Goal: Task Accomplishment & Management: Manage account settings

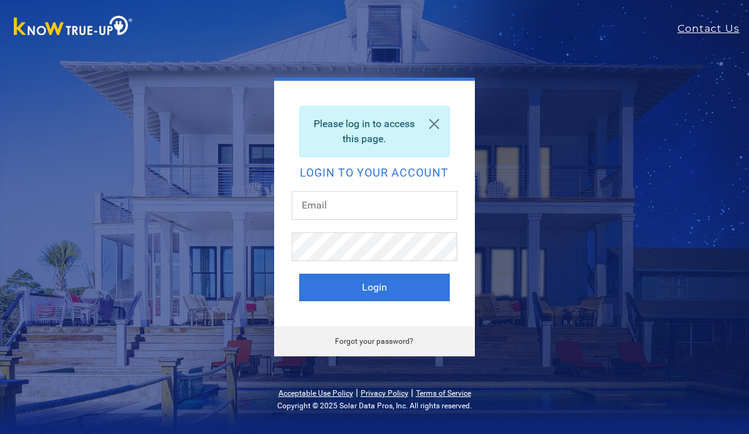
scroll to position [103, 0]
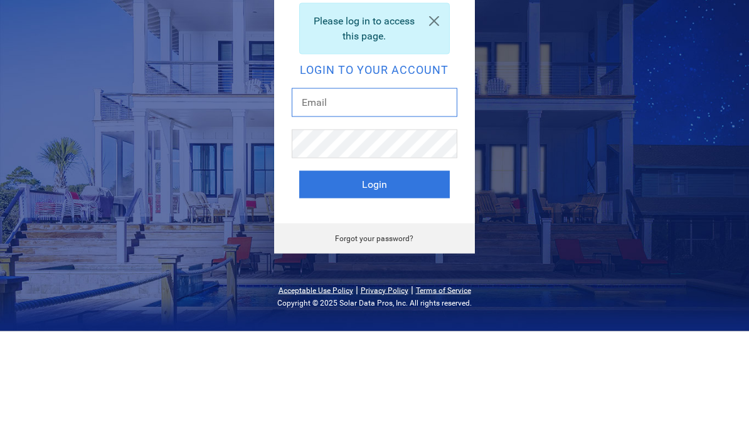
type input "[PERSON_NAME][EMAIL_ADDRESS][DOMAIN_NAME]"
click at [374, 274] on button "Login" at bounding box center [374, 288] width 150 height 28
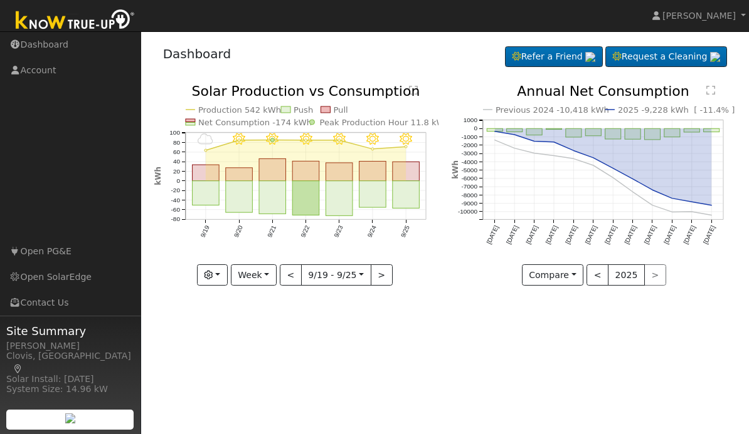
click at [224, 282] on button "button" at bounding box center [212, 275] width 31 height 21
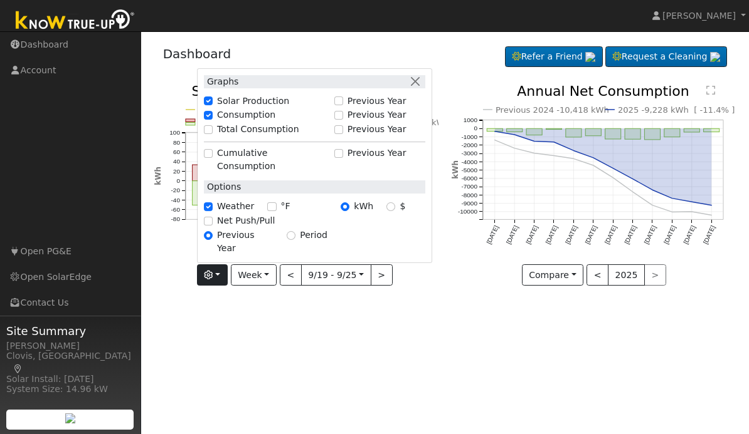
click at [234, 228] on label "Net Push/Pull" at bounding box center [246, 220] width 58 height 13
click at [213, 226] on input "Net Push/Pull" at bounding box center [208, 221] width 9 height 9
checkbox input "true"
click at [317, 332] on div "User Profile First name Last name Email Email Notifications No Emails No Emails…" at bounding box center [445, 232] width 608 height 403
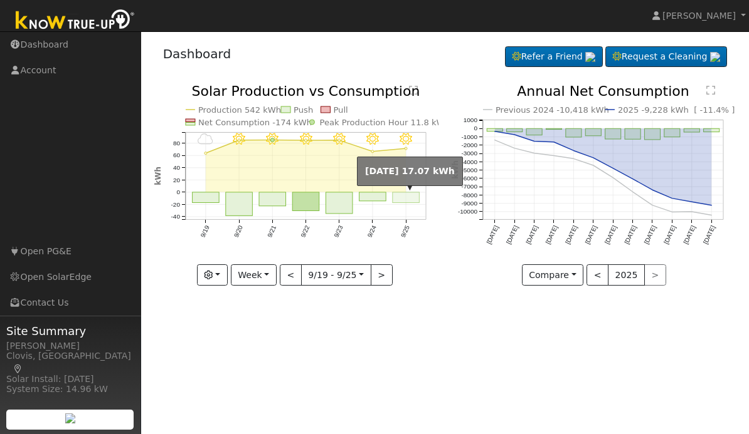
click at [406, 198] on rect "onclick=""" at bounding box center [405, 197] width 27 height 11
type input "[DATE]"
